Goal: Task Accomplishment & Management: Use online tool/utility

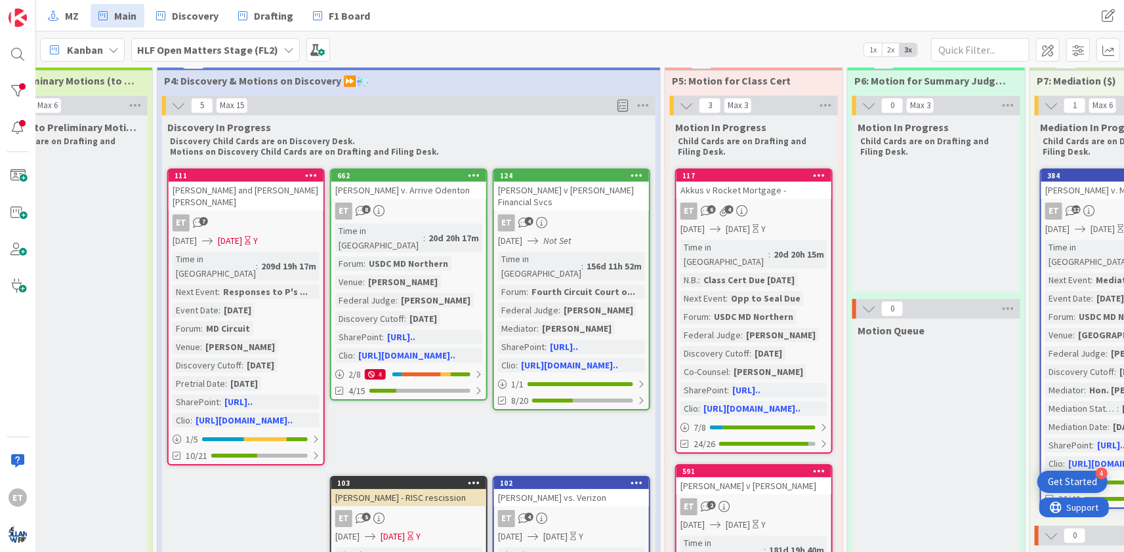
scroll to position [0, 968]
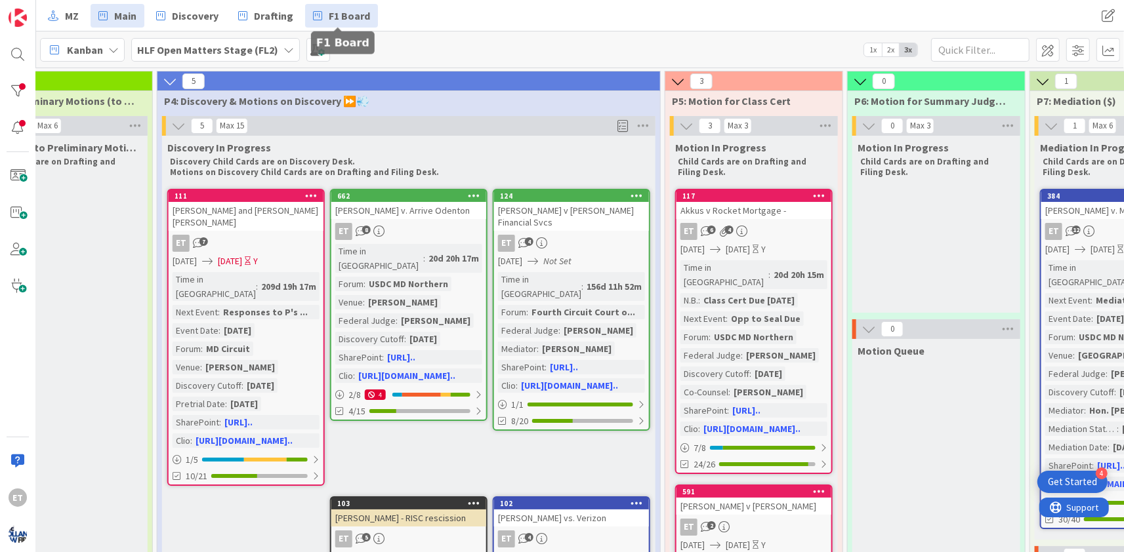
click at [331, 16] on span "F1 Board" at bounding box center [349, 16] width 41 height 16
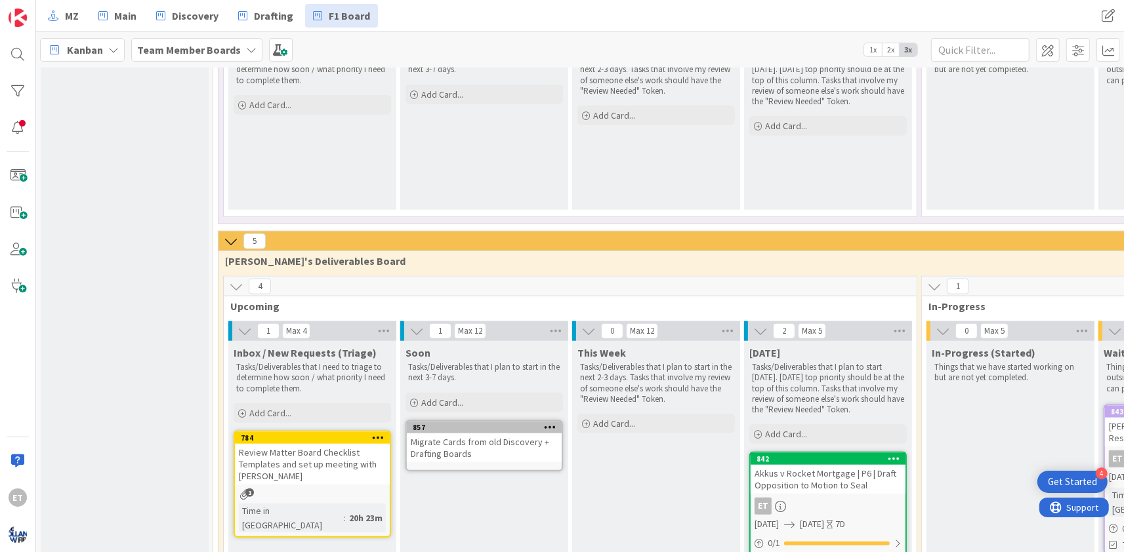
scroll to position [1108, 0]
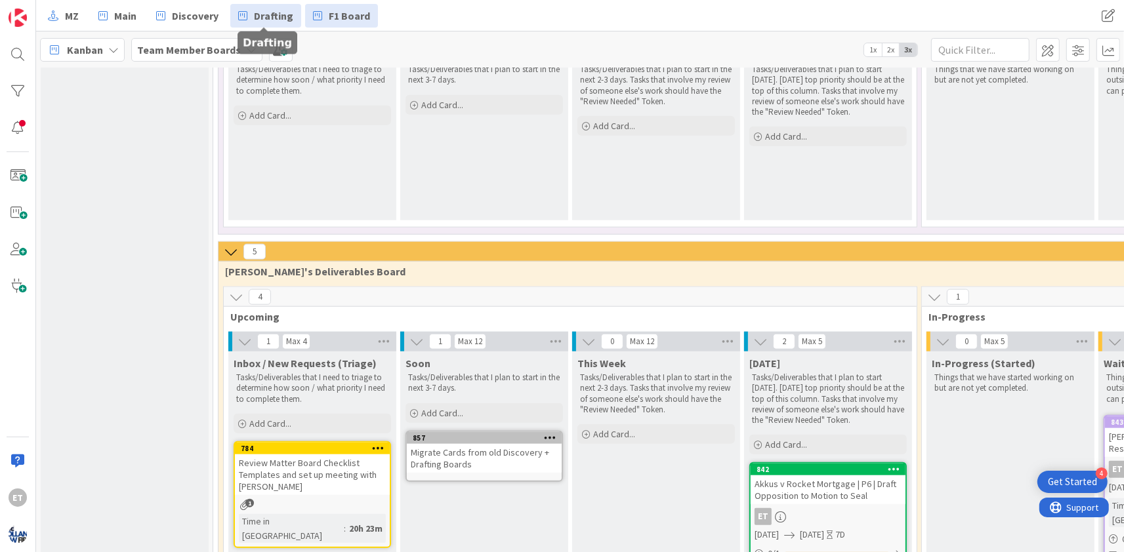
click at [266, 11] on span "Drafting" at bounding box center [273, 16] width 39 height 16
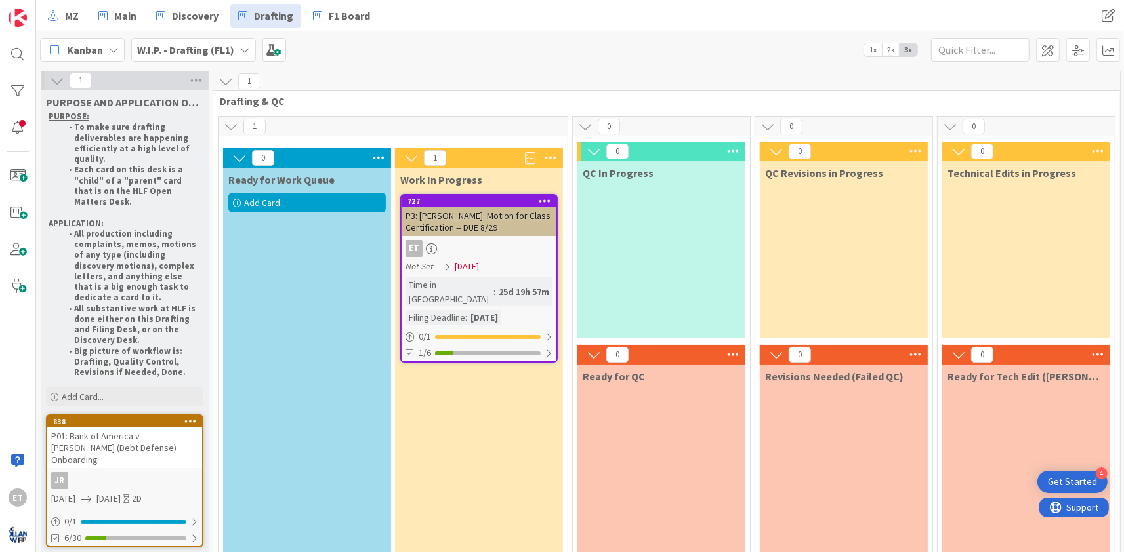
click at [543, 199] on icon at bounding box center [545, 200] width 12 height 9
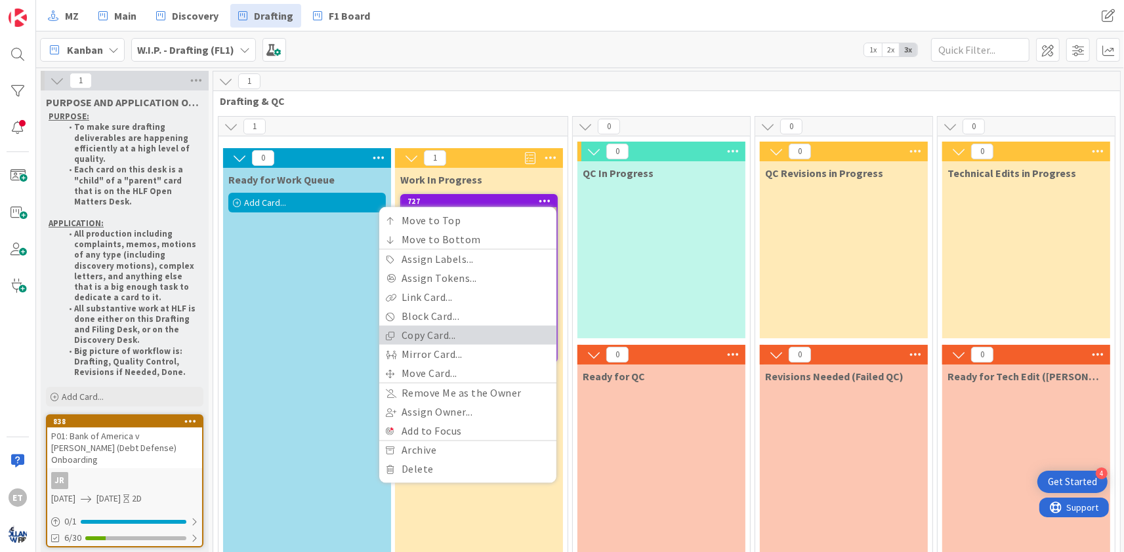
click at [436, 333] on link "Copy Card..." at bounding box center [467, 335] width 177 height 19
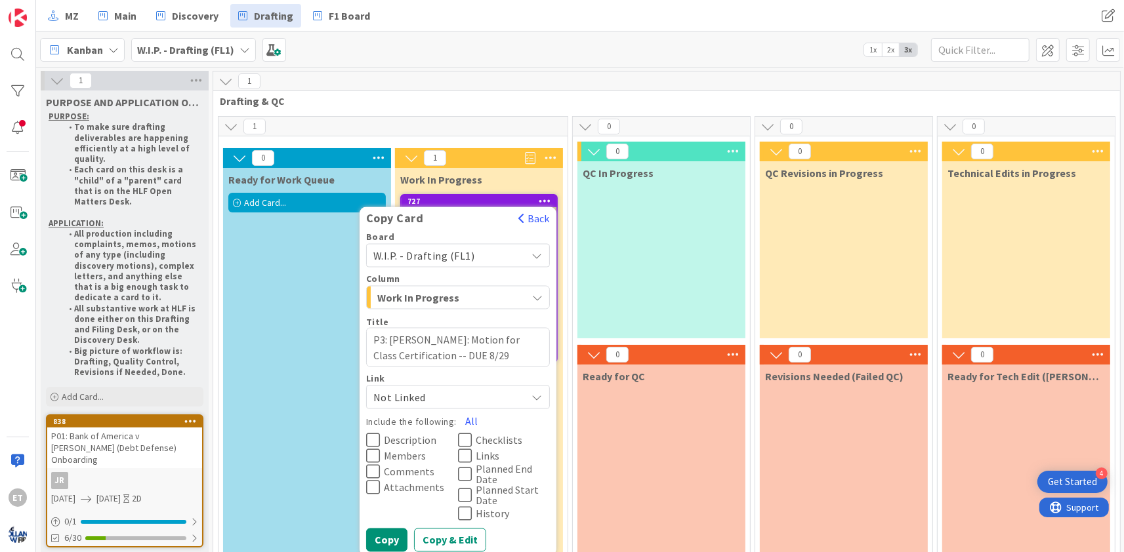
click at [534, 255] on icon at bounding box center [537, 256] width 11 height 10
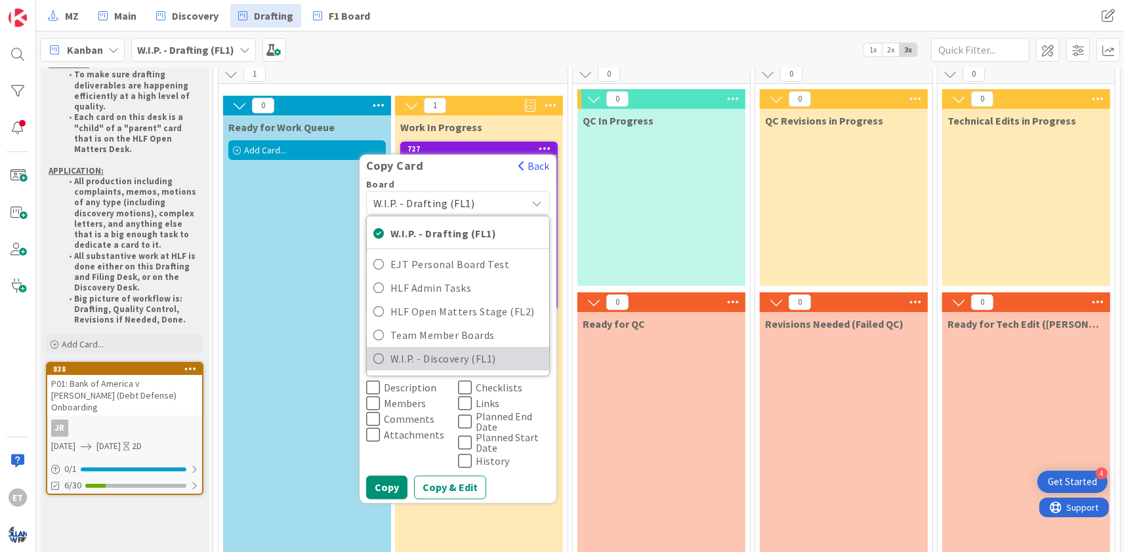
scroll to position [79, 0]
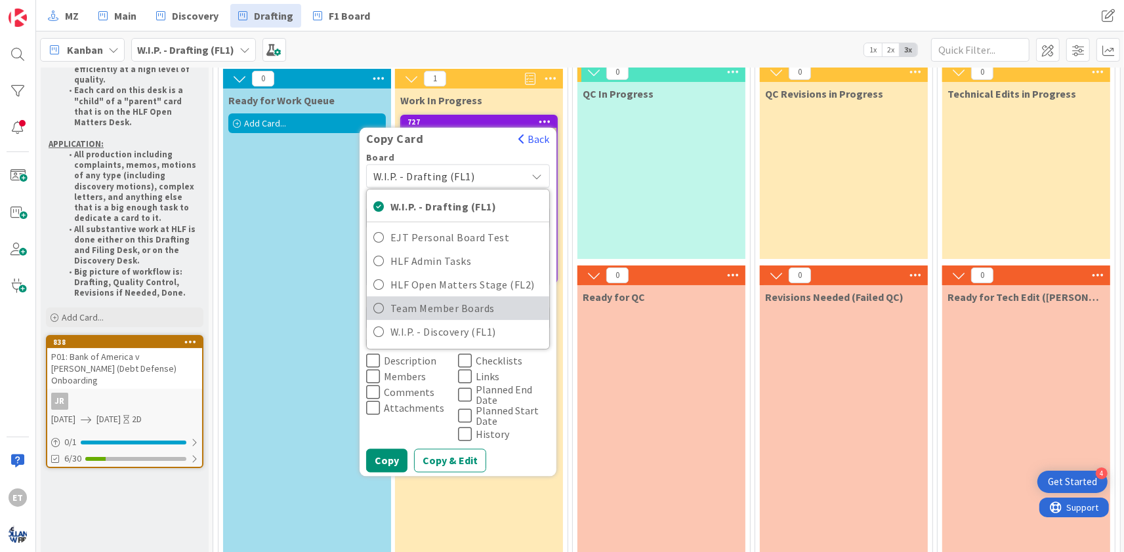
click at [450, 313] on span "Team Member Boards" at bounding box center [466, 309] width 152 height 20
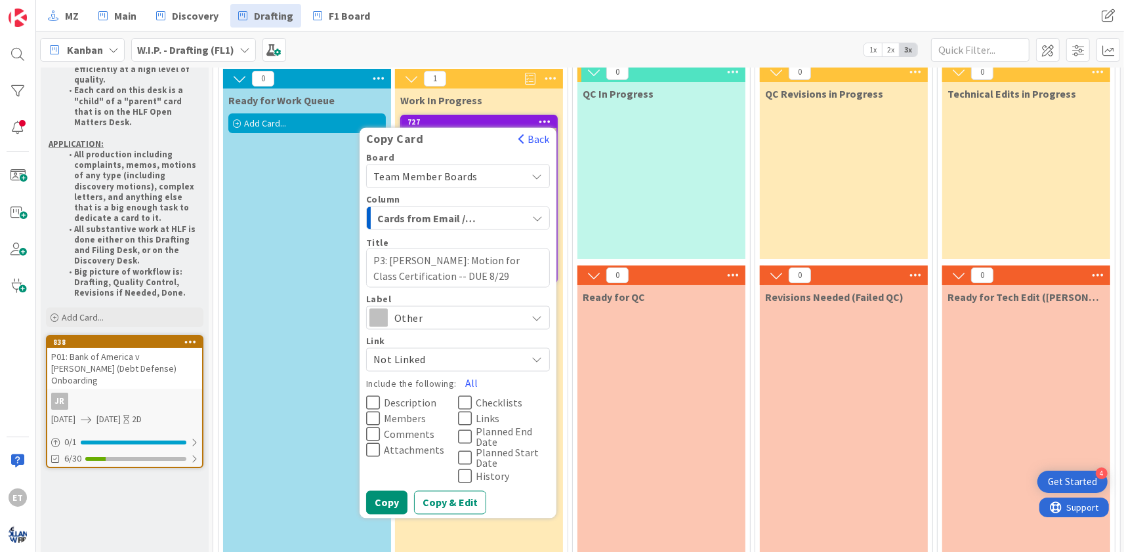
click at [487, 316] on span "Other" at bounding box center [457, 317] width 126 height 18
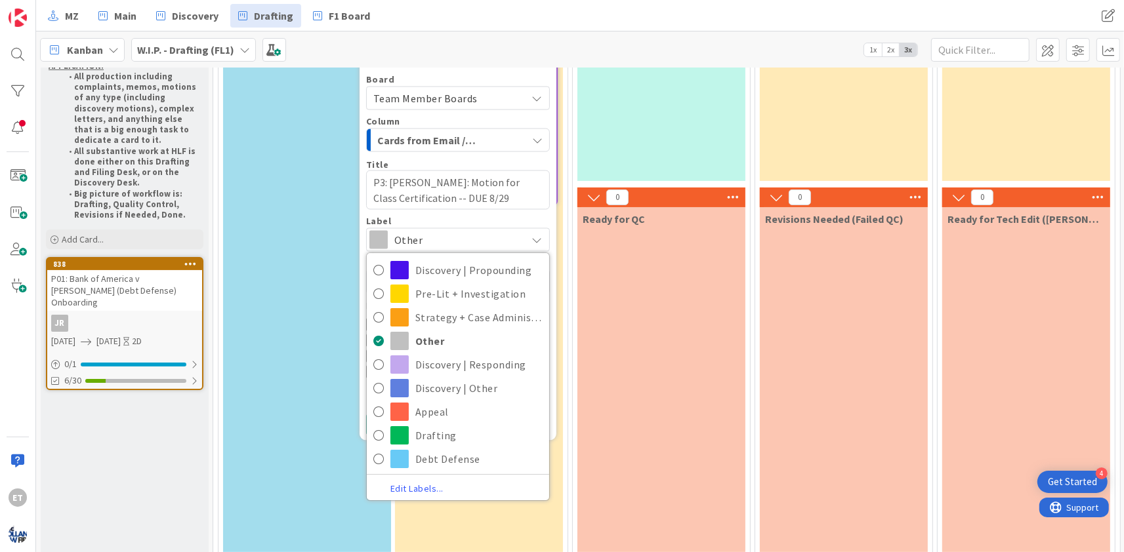
scroll to position [159, 0]
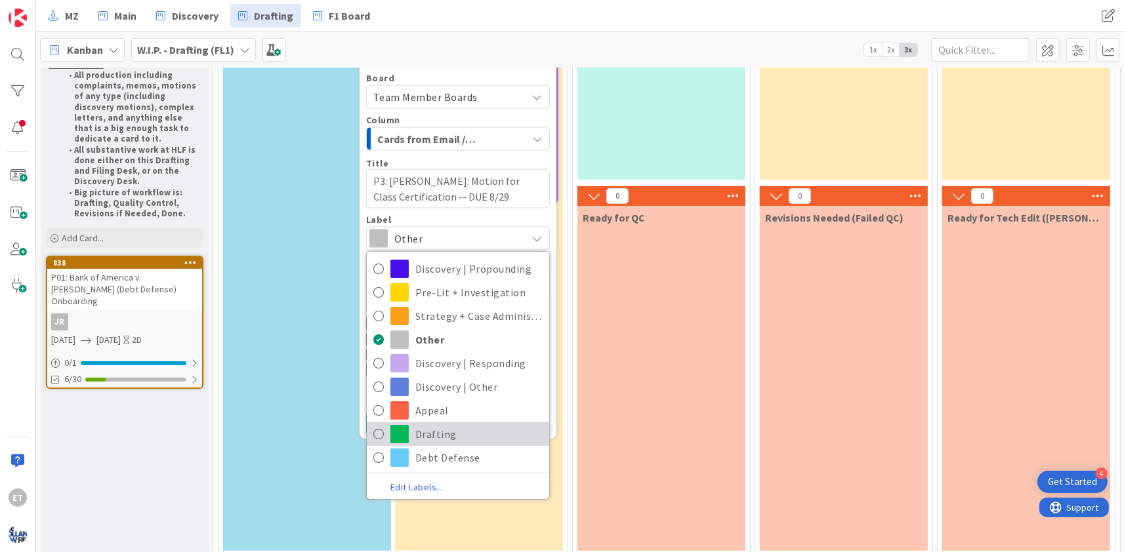
click at [448, 428] on span "Drafting" at bounding box center [478, 434] width 127 height 20
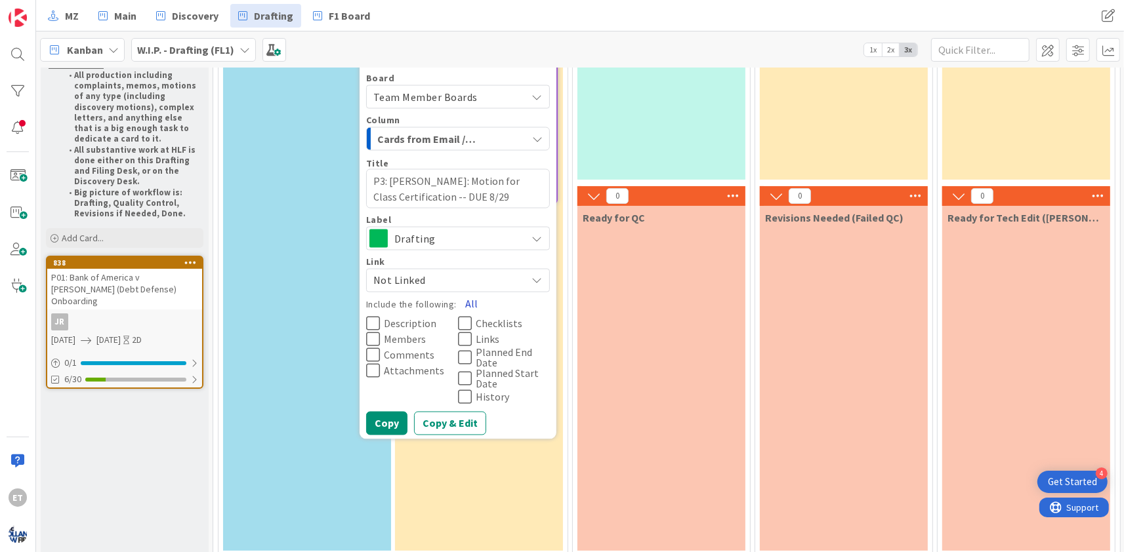
click at [467, 301] on button "All" at bounding box center [472, 304] width 30 height 24
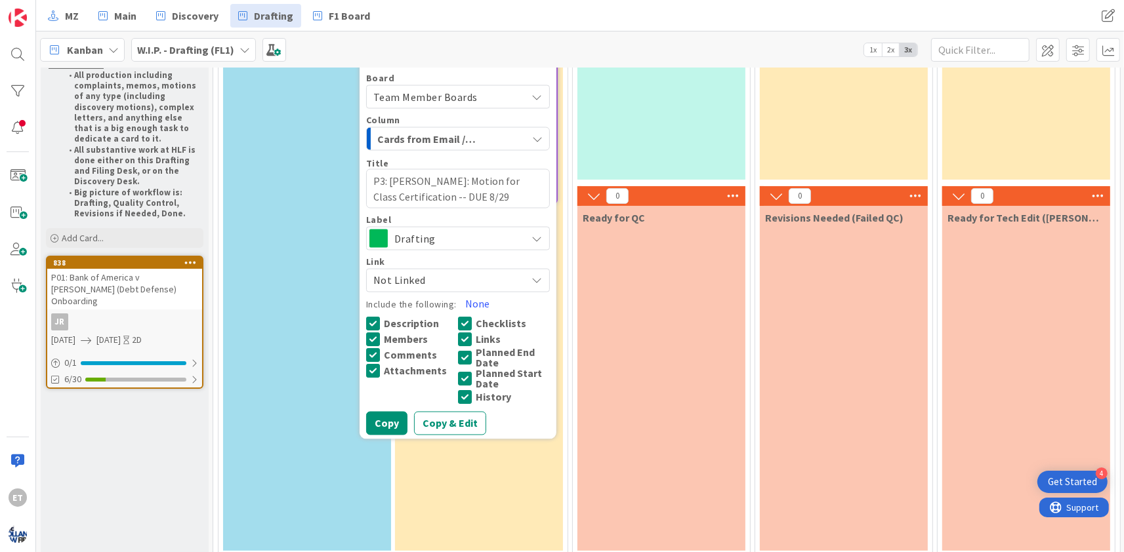
click at [468, 378] on icon at bounding box center [465, 379] width 14 height 16
click at [390, 422] on button "Copy" at bounding box center [386, 423] width 41 height 24
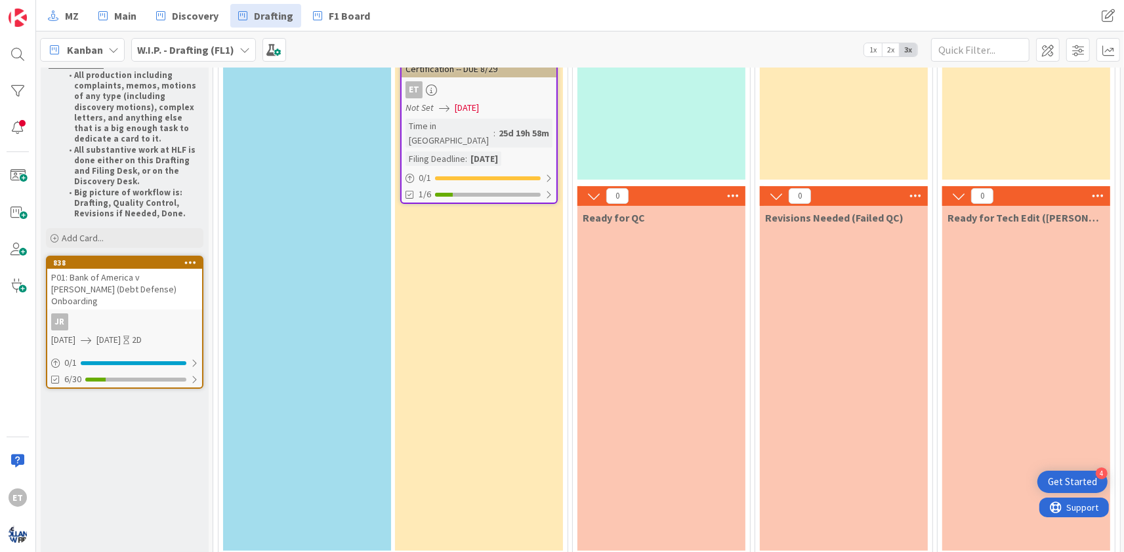
type textarea "x"
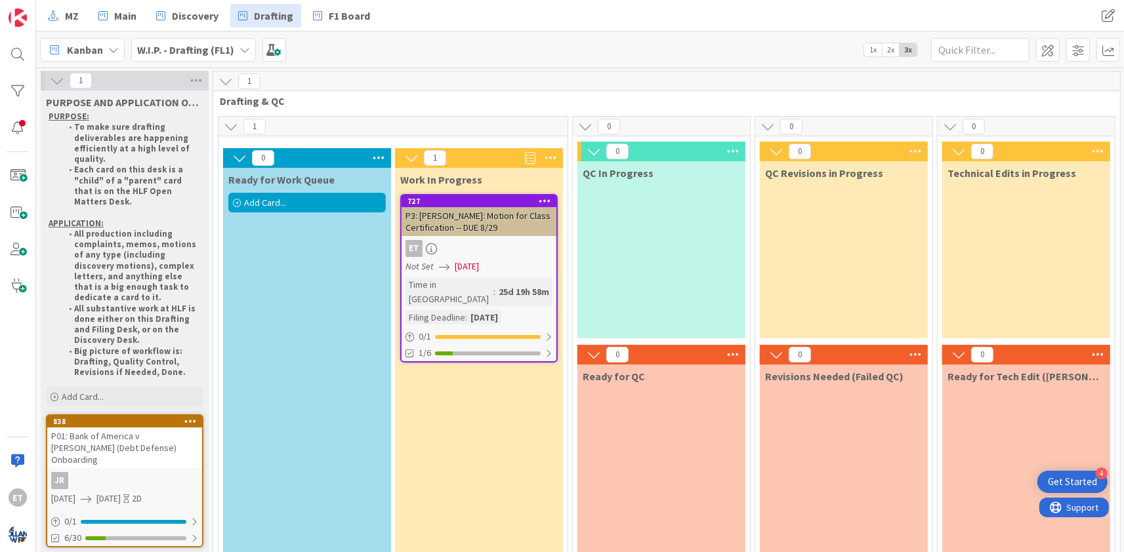
click at [542, 199] on icon at bounding box center [545, 200] width 12 height 9
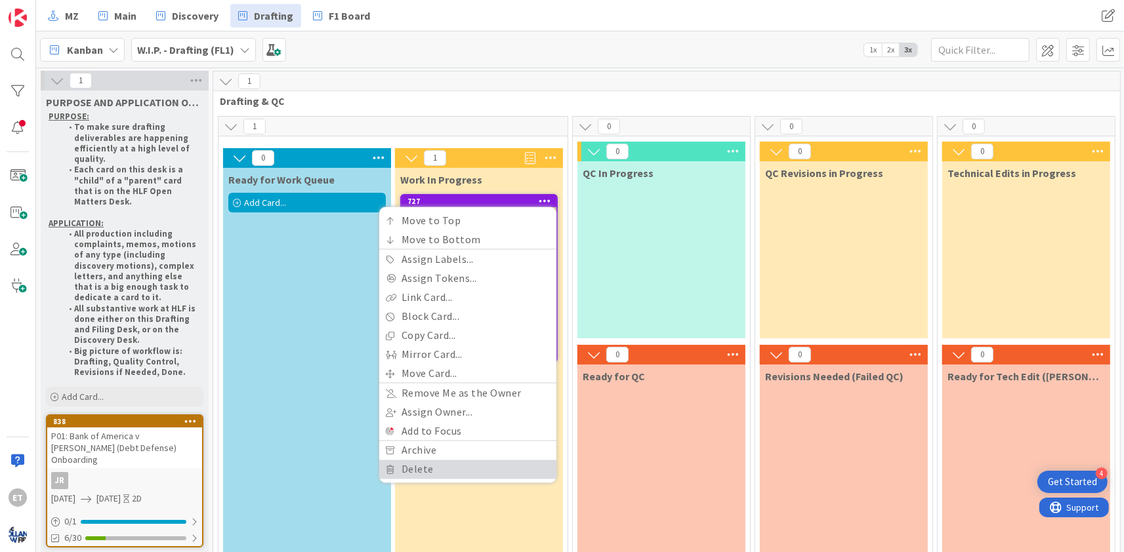
click at [430, 466] on link "Delete" at bounding box center [467, 470] width 177 height 19
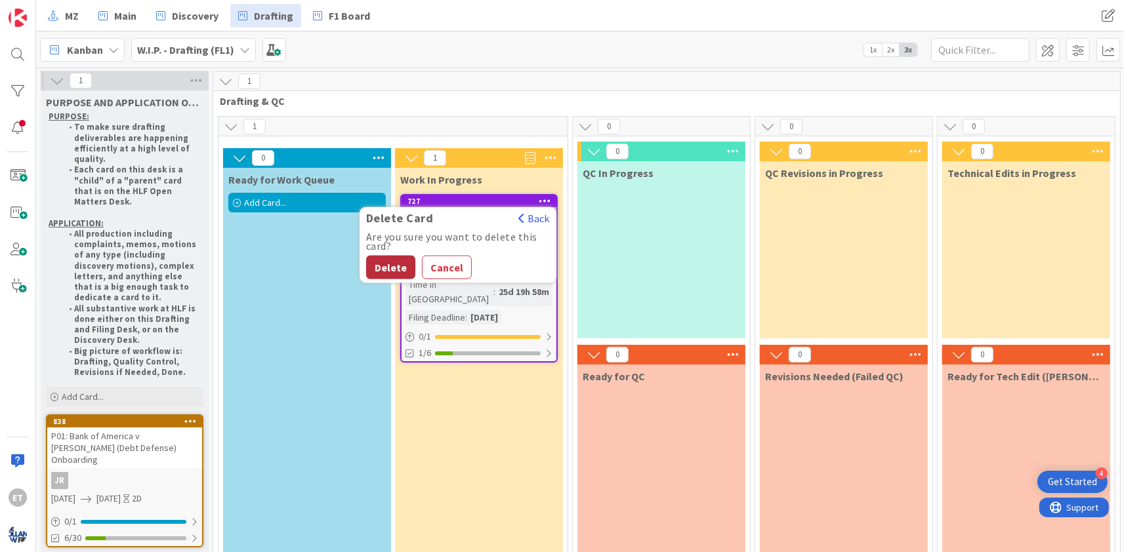
click at [398, 264] on button "Delete" at bounding box center [390, 268] width 49 height 24
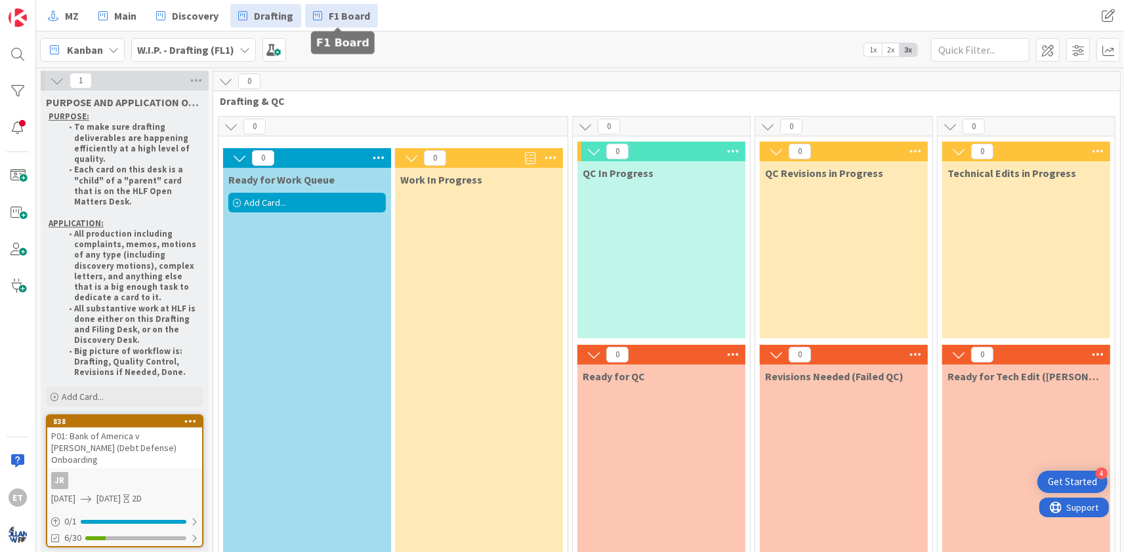
click at [335, 16] on span "F1 Board" at bounding box center [349, 16] width 41 height 16
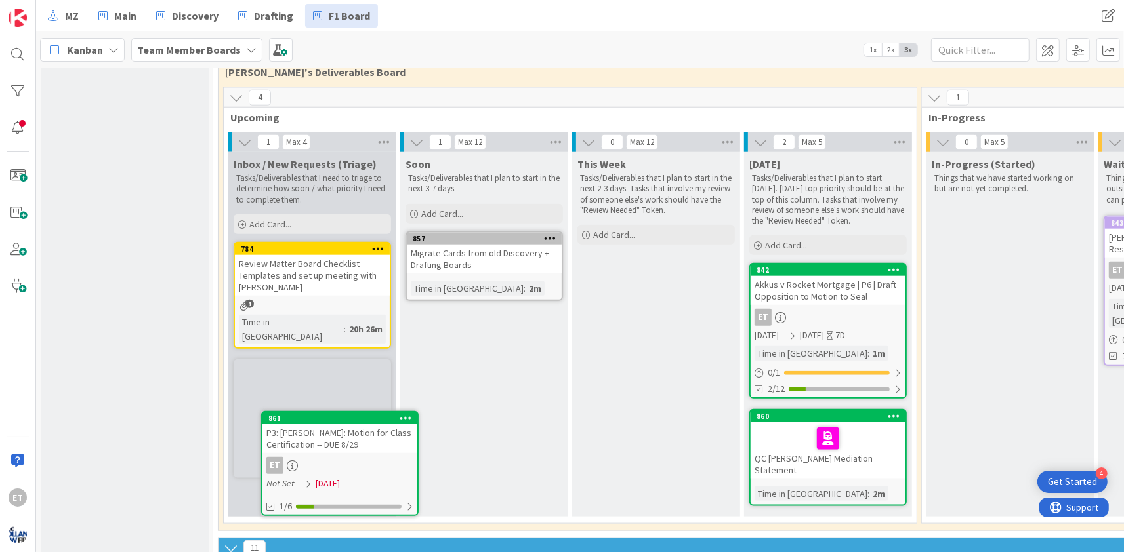
scroll to position [1342, 0]
